Goal: Navigation & Orientation: Find specific page/section

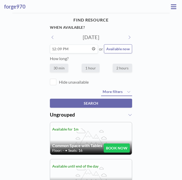
click at [171, 6] on icon at bounding box center [173, 6] width 5 height 5
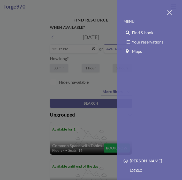
click at [139, 168] on link "Log out" at bounding box center [150, 171] width 52 height 6
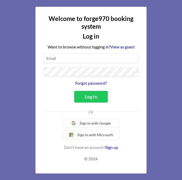
click at [125, 49] on link "View as guest" at bounding box center [123, 46] width 24 height 5
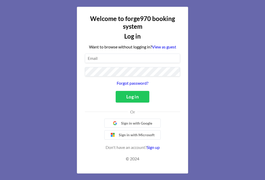
click at [170, 49] on link "View as guest" at bounding box center [164, 46] width 24 height 5
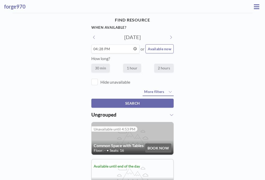
click at [182, 6] on icon at bounding box center [256, 6] width 5 height 5
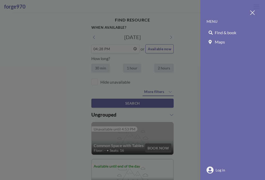
click at [182, 94] on div "MENU Find & book Maps Log in" at bounding box center [233, 96] width 52 height 155
click at [88, 86] on div at bounding box center [132, 90] width 265 height 180
